Goal: Task Accomplishment & Management: Use online tool/utility

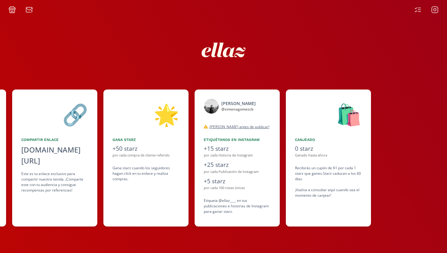
scroll to position [0, 274]
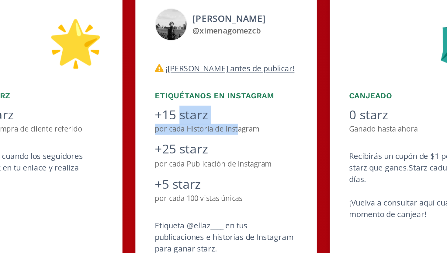
drag, startPoint x: 229, startPoint y: 153, endPoint x: 200, endPoint y: 149, distance: 28.9
click at [200, 149] on div "+15 starz por cada Historia de Instagram" at bounding box center [223, 151] width 67 height 14
click at [200, 149] on div "+15 starz" at bounding box center [223, 148] width 67 height 9
drag, startPoint x: 216, startPoint y: 151, endPoint x: 195, endPoint y: 147, distance: 21.3
click at [195, 147] on div "+15 starz" at bounding box center [223, 148] width 67 height 9
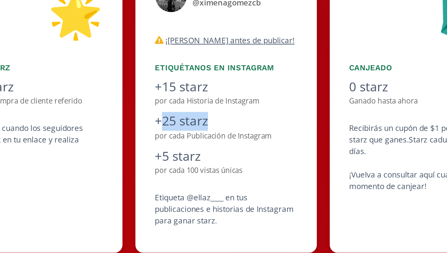
drag, startPoint x: 218, startPoint y: 167, endPoint x: 192, endPoint y: 164, distance: 26.0
click at [193, 164] on div "+25 starz" at bounding box center [223, 164] width 67 height 9
click at [214, 162] on div "+25 starz" at bounding box center [223, 164] width 67 height 9
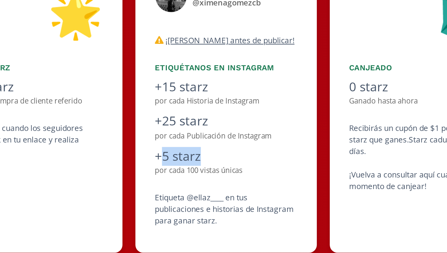
drag, startPoint x: 213, startPoint y: 181, endPoint x: 192, endPoint y: 182, distance: 21.0
click at [193, 182] on div "+5 starz" at bounding box center [223, 181] width 67 height 9
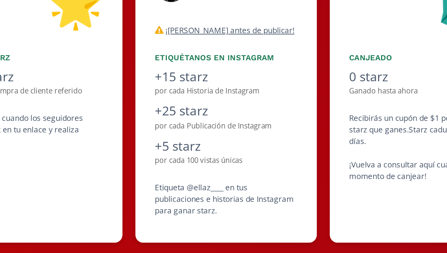
click at [194, 182] on div "+5 starz" at bounding box center [223, 181] width 67 height 9
click at [198, 183] on div "+5 starz" at bounding box center [223, 181] width 67 height 9
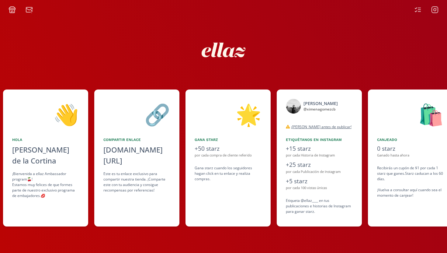
scroll to position [0, 182]
